Goal: Register for event/course

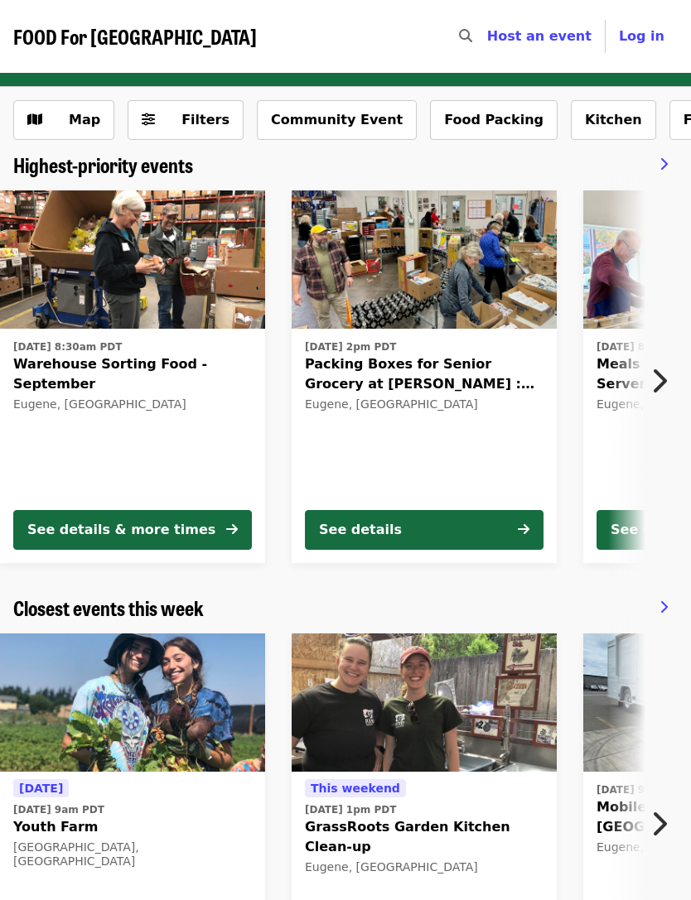
click at [666, 380] on icon "chevron-right icon" at bounding box center [658, 380] width 17 height 31
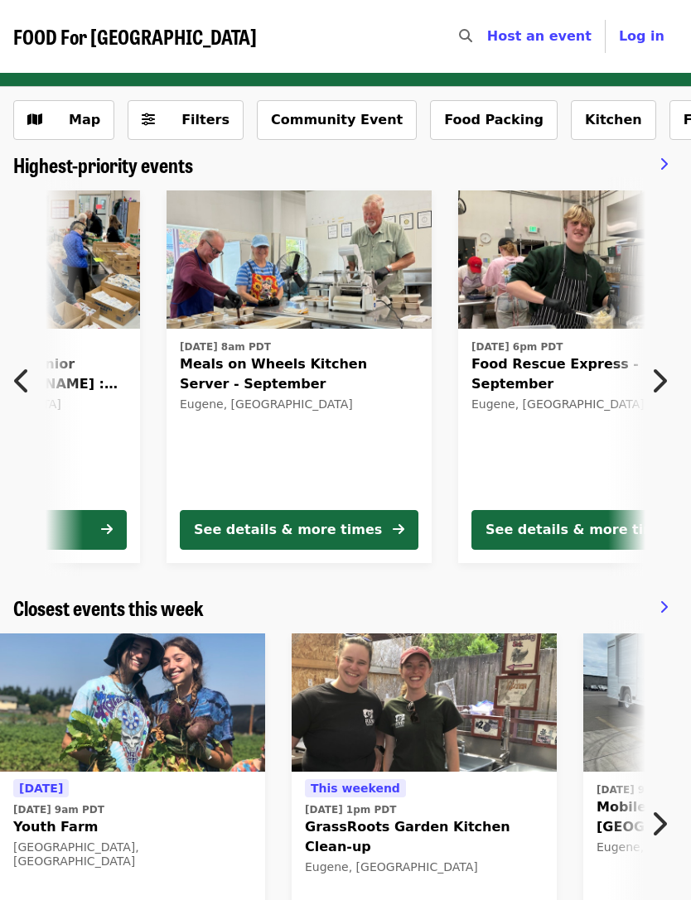
scroll to position [0, 456]
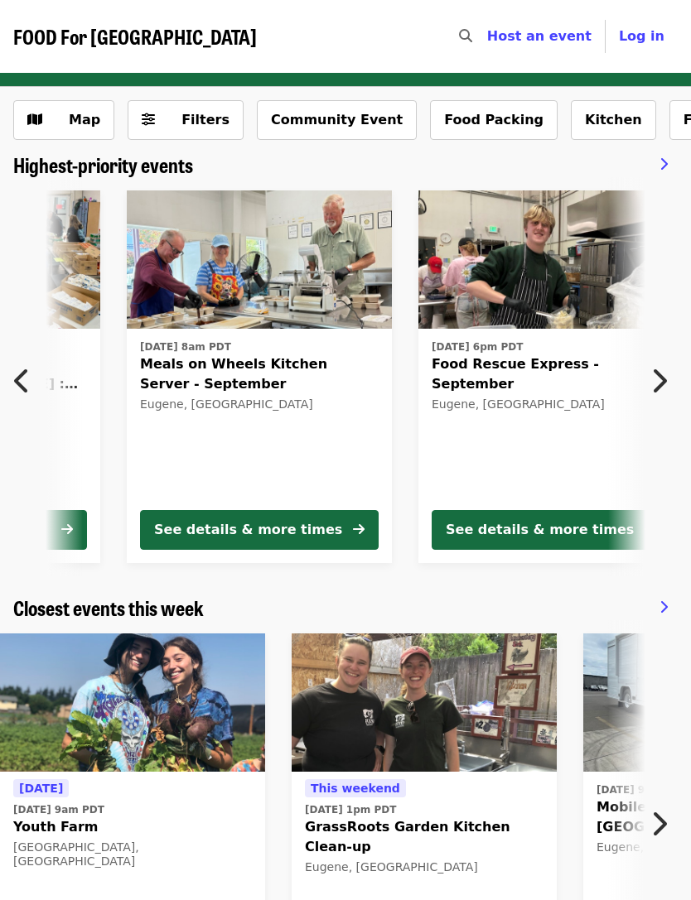
click at [664, 379] on icon "chevron-right icon" at bounding box center [658, 380] width 17 height 31
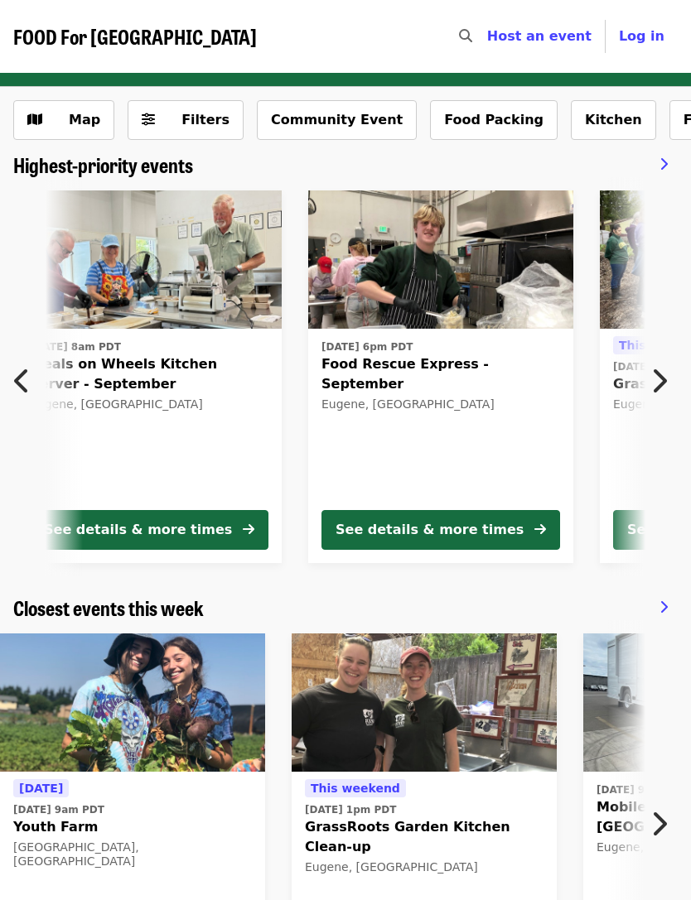
scroll to position [0, 912]
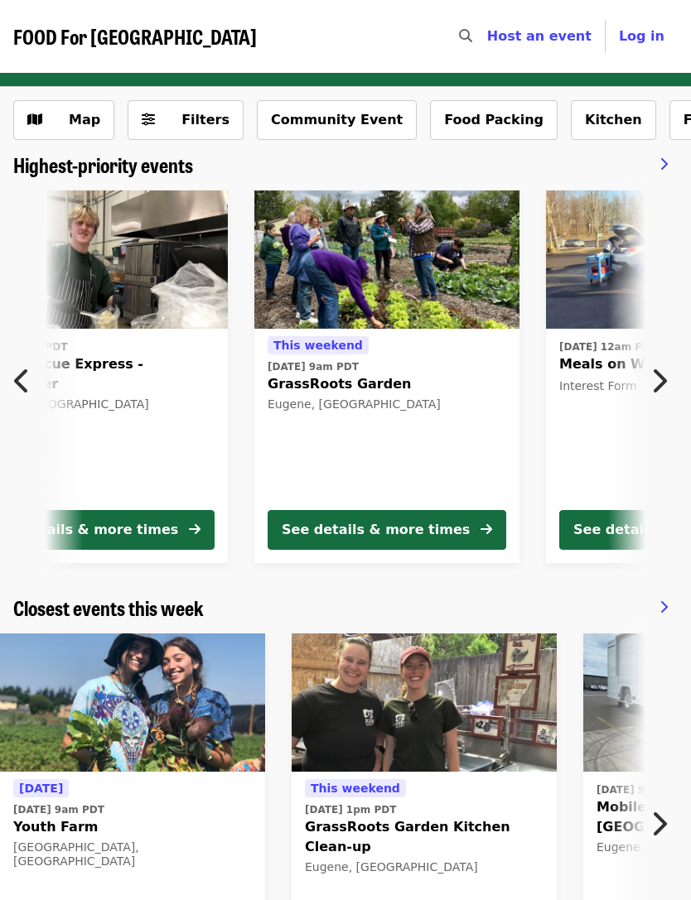
click at [667, 393] on button "Next item" at bounding box center [663, 381] width 55 height 46
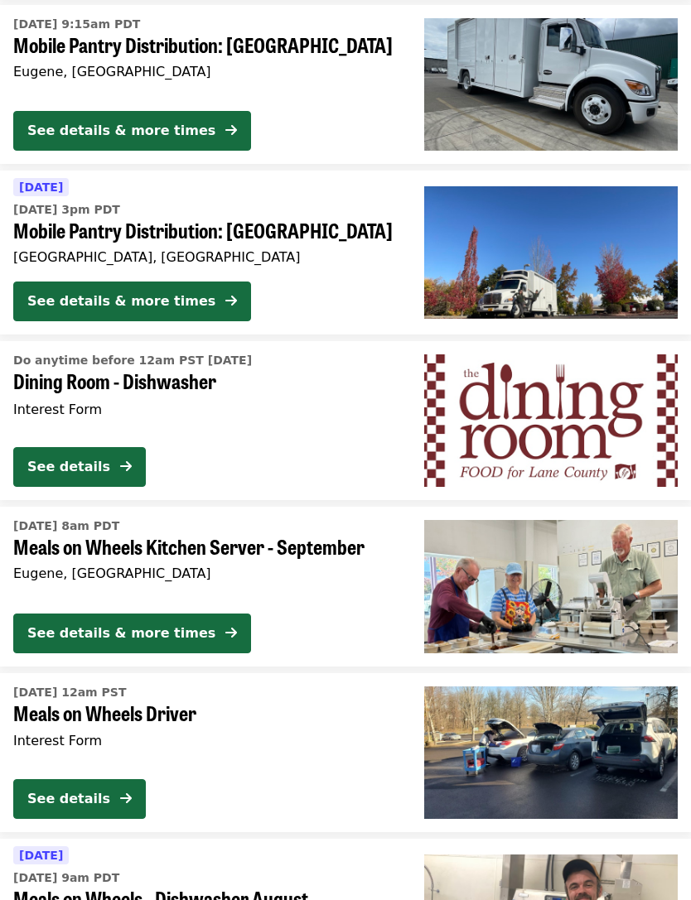
scroll to position [2063, 0]
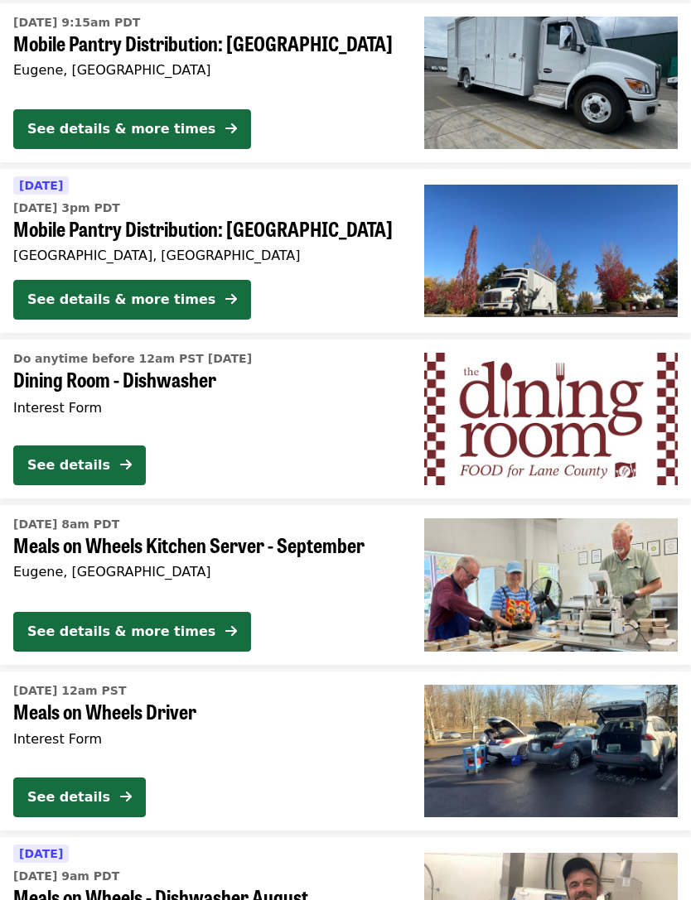
click at [109, 456] on div "See details" at bounding box center [68, 466] width 83 height 20
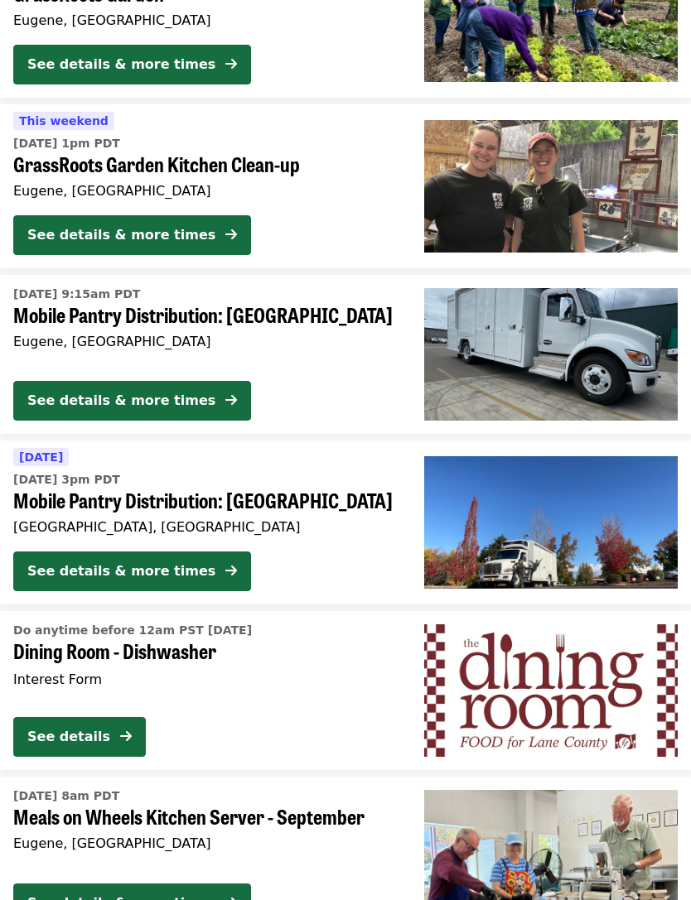
scroll to position [1793, 0]
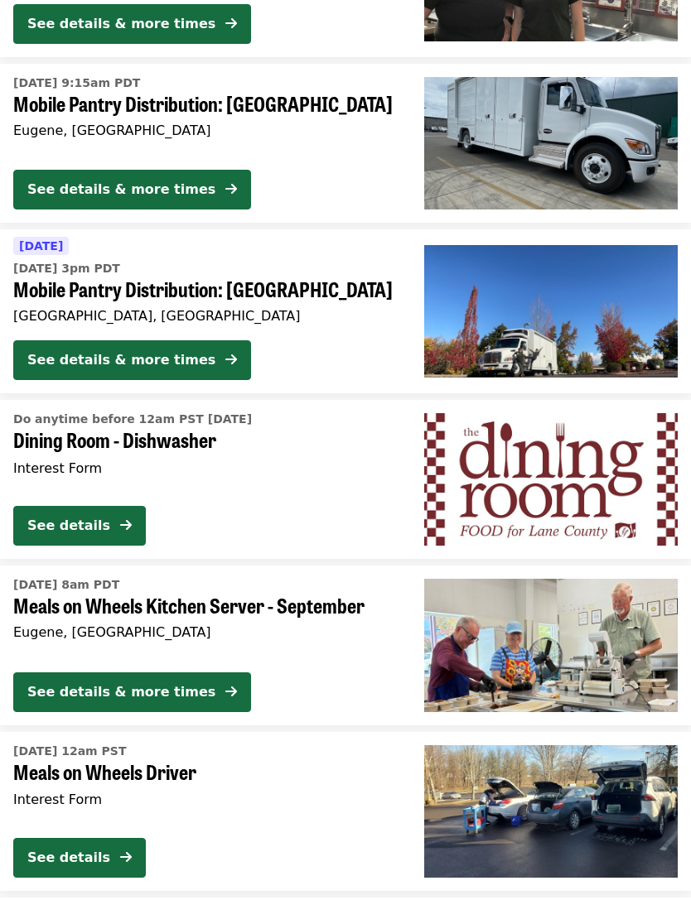
click at [92, 354] on div "See details & more times" at bounding box center [121, 361] width 188 height 20
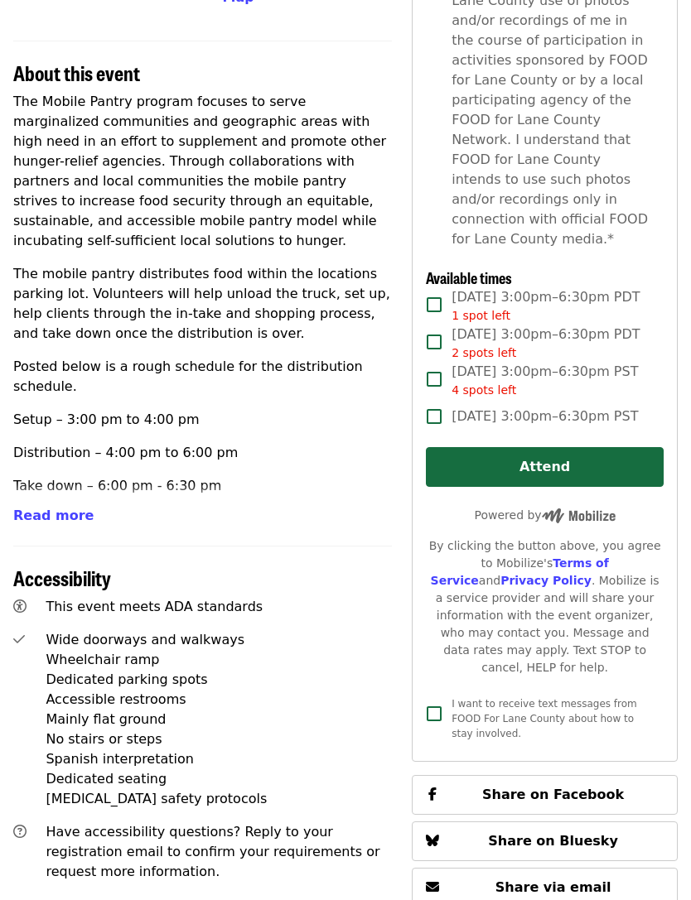
scroll to position [543, 0]
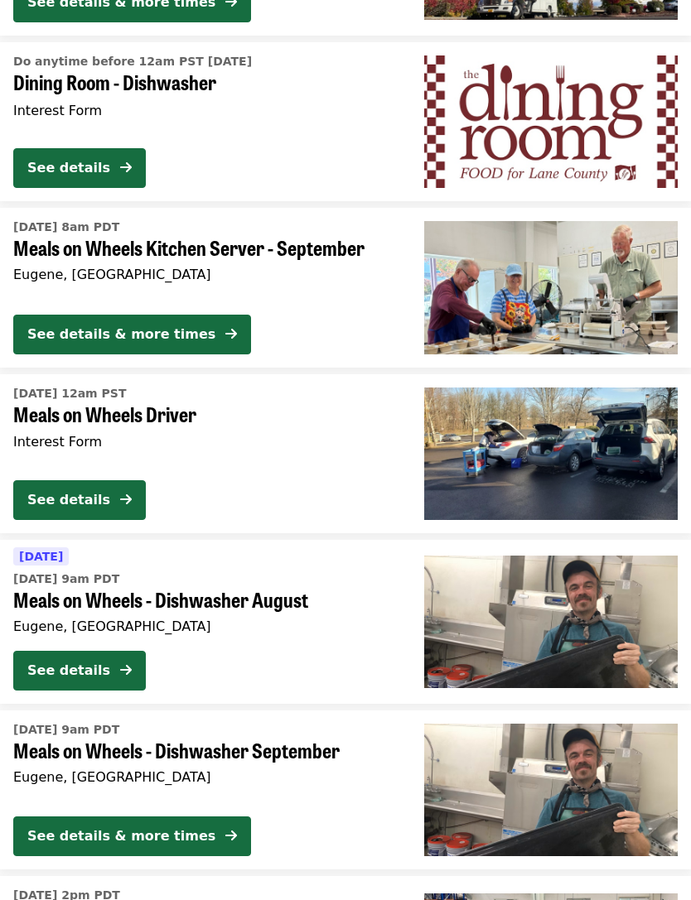
scroll to position [2381, 0]
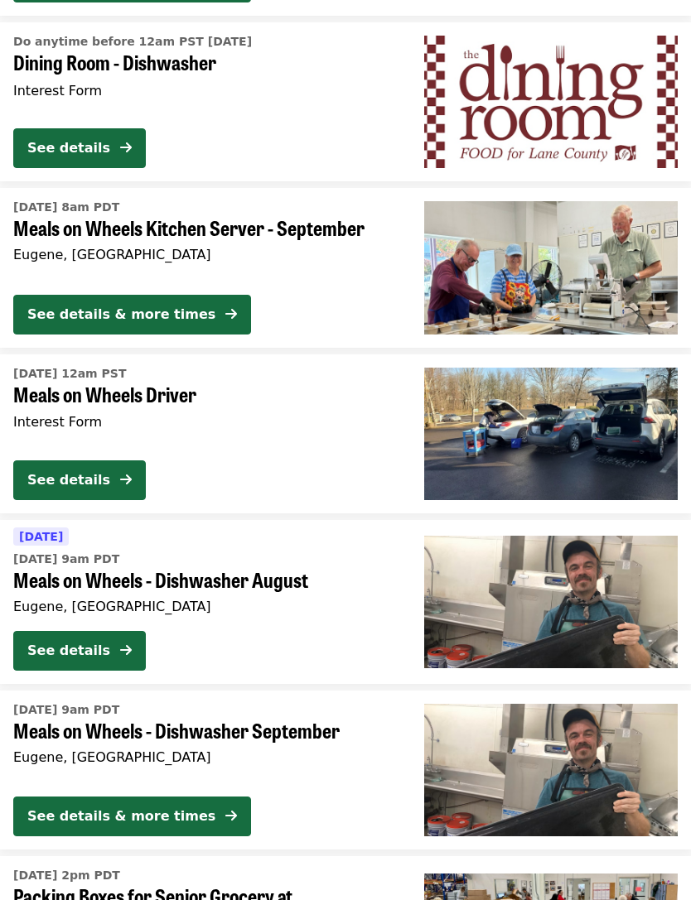
click at [72, 316] on button "See details & more times" at bounding box center [132, 315] width 238 height 40
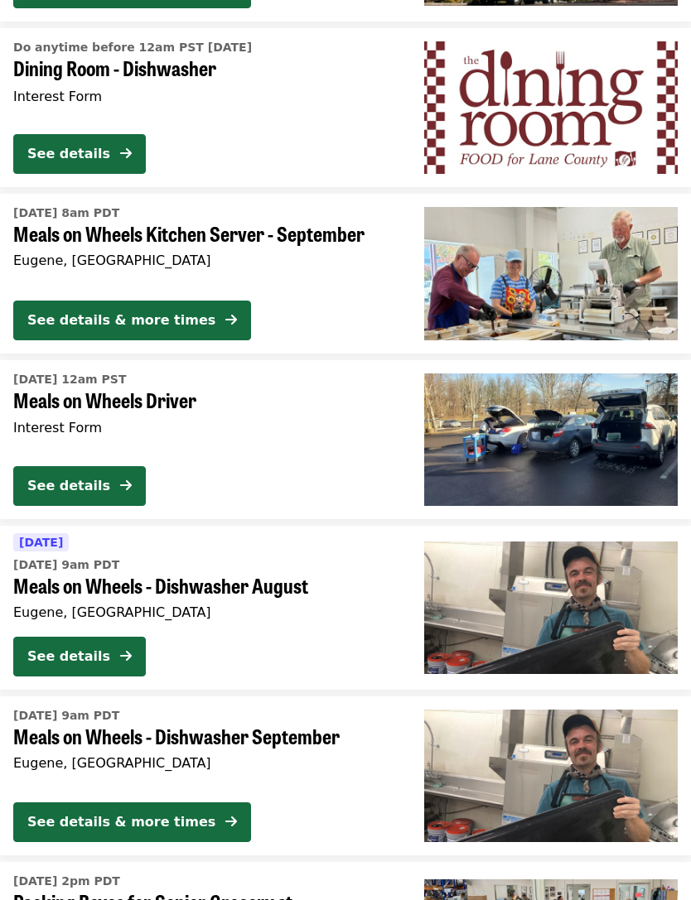
scroll to position [2376, 0]
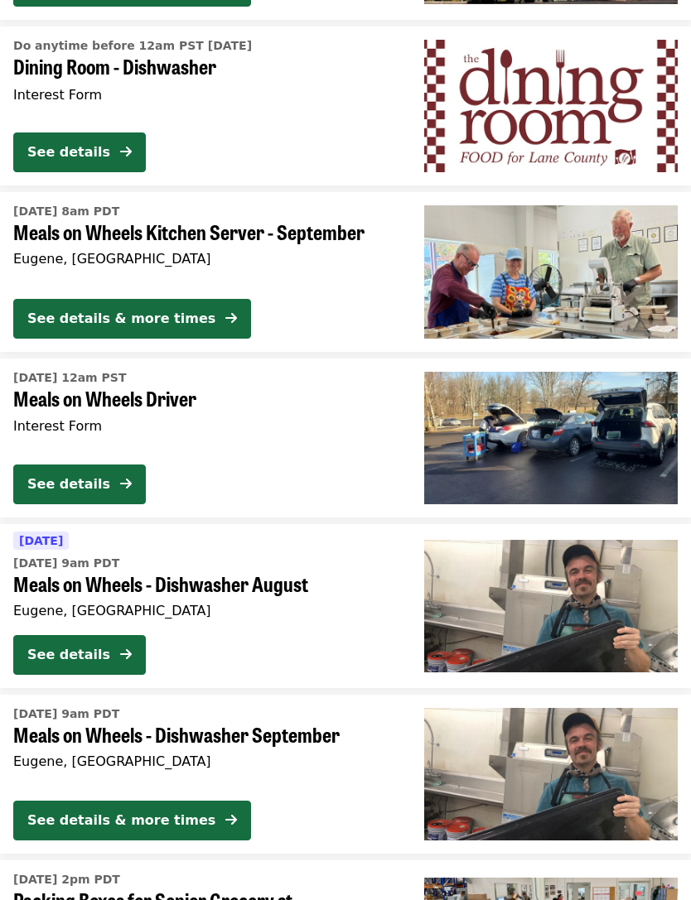
click at [59, 477] on div "See details" at bounding box center [68, 485] width 83 height 20
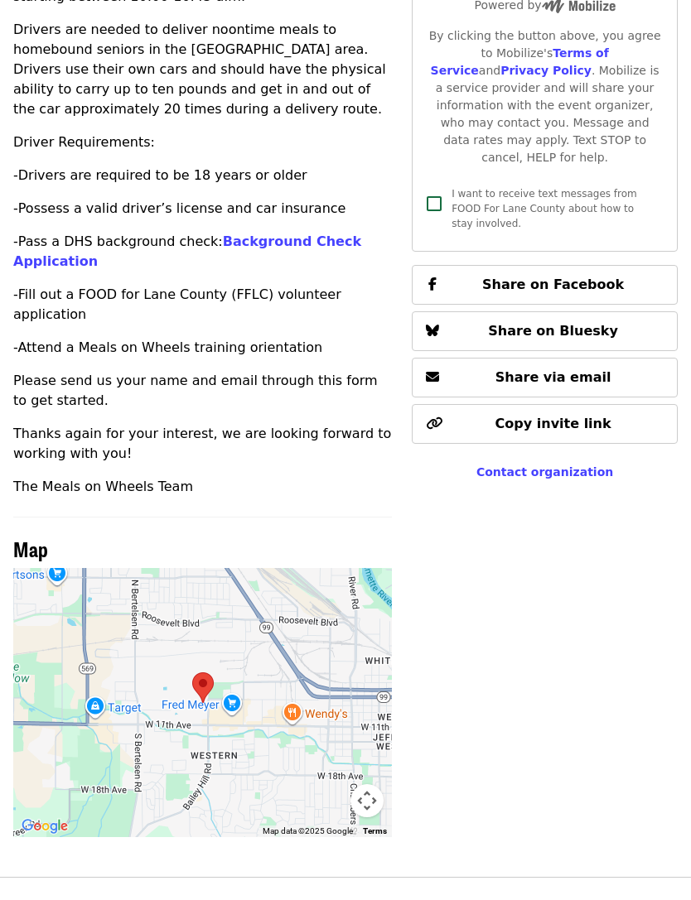
scroll to position [474, 0]
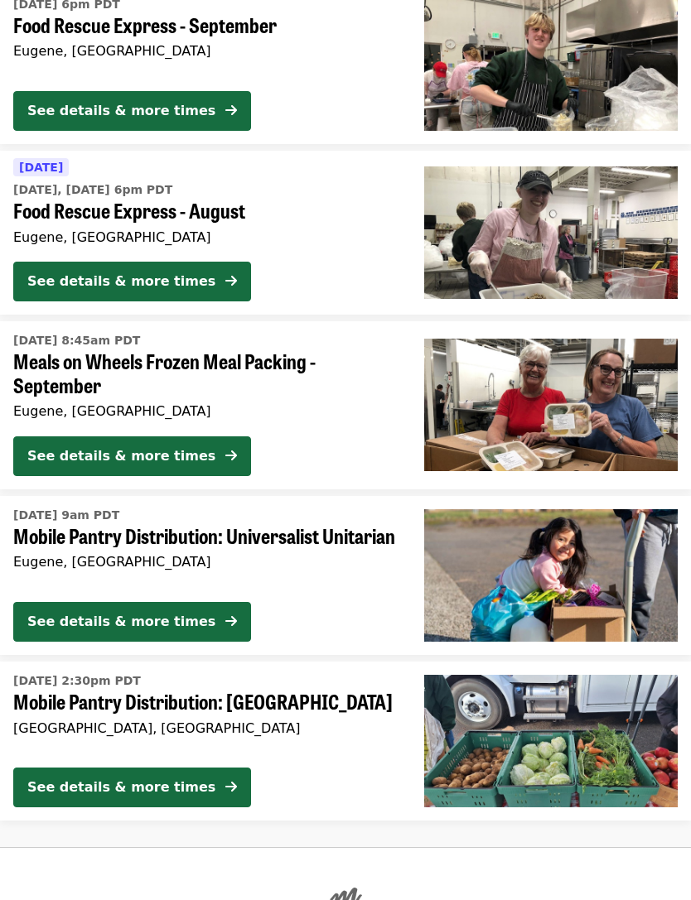
scroll to position [4520, 0]
